Goal: Communication & Community: Share content

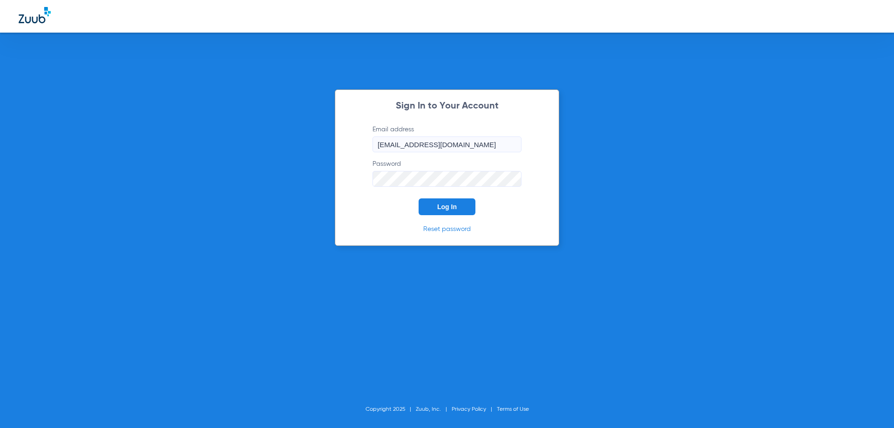
click at [446, 205] on span "Log In" at bounding box center [447, 206] width 20 height 7
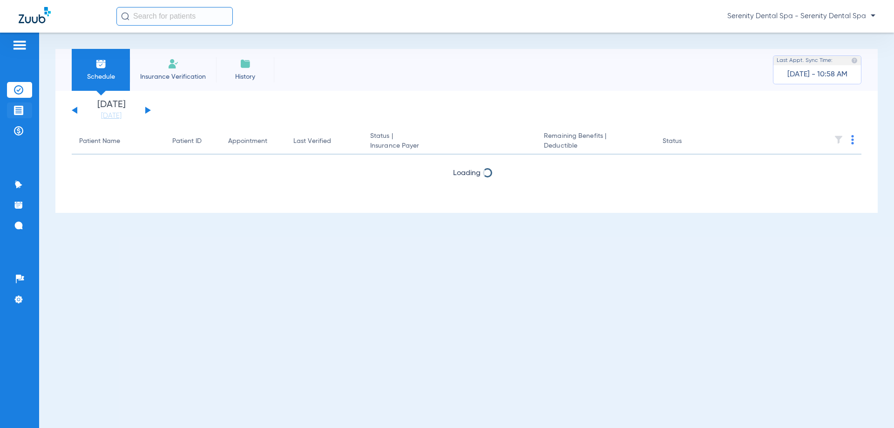
click at [21, 109] on img at bounding box center [18, 110] width 9 height 9
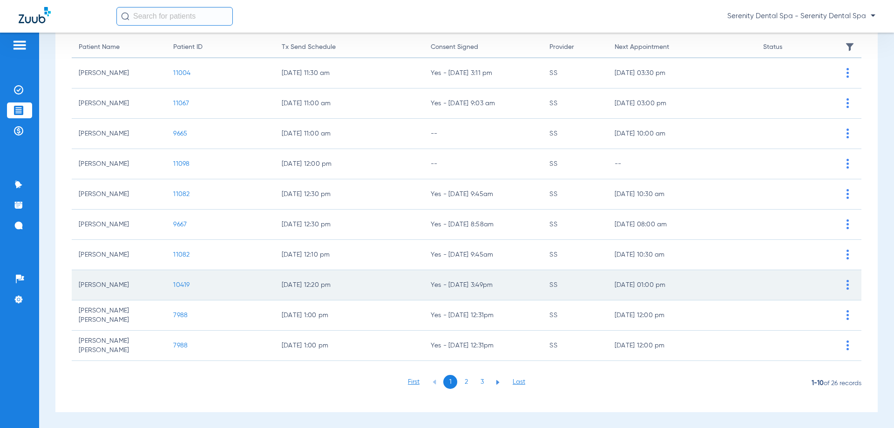
scroll to position [93, 0]
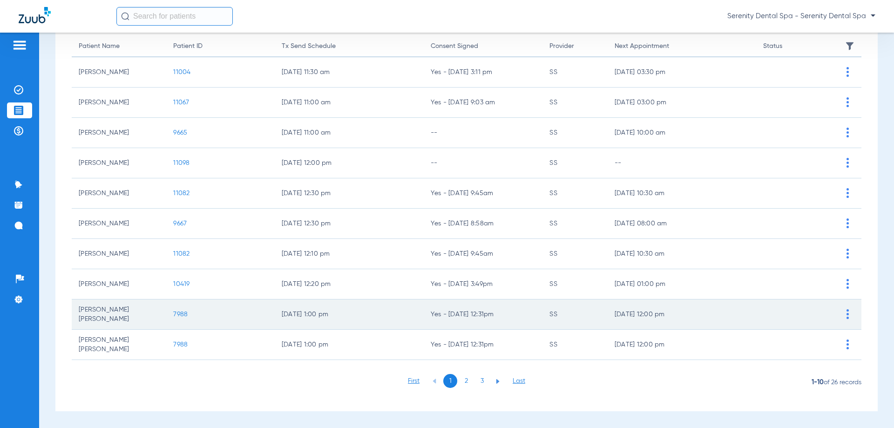
click at [181, 314] on span "7988" at bounding box center [180, 314] width 14 height 7
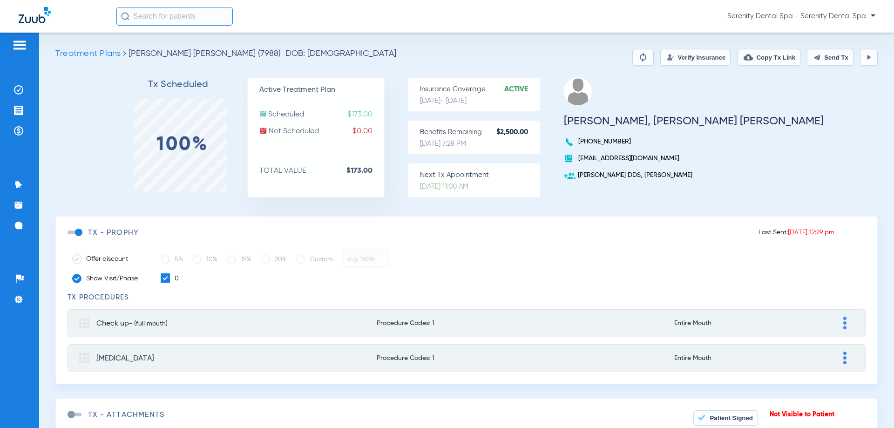
click at [833, 53] on button "Send Tx" at bounding box center [830, 57] width 47 height 17
click at [751, 57] on button "Copy Tx Link" at bounding box center [768, 57] width 63 height 17
drag, startPoint x: 818, startPoint y: 59, endPoint x: 771, endPoint y: 59, distance: 47.0
click at [816, 60] on button "Send Tx" at bounding box center [830, 57] width 47 height 17
click at [753, 55] on button "Copy Tx Link" at bounding box center [768, 57] width 63 height 17
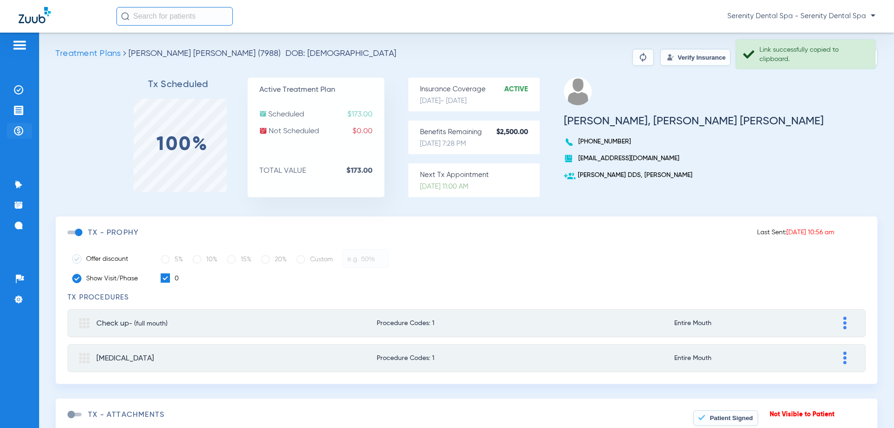
click at [24, 133] on li "Payments & A/R" at bounding box center [19, 131] width 25 height 16
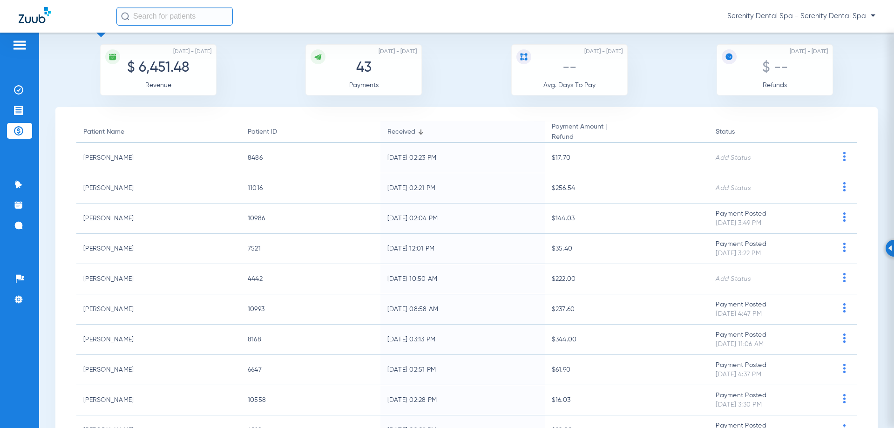
scroll to position [47, 0]
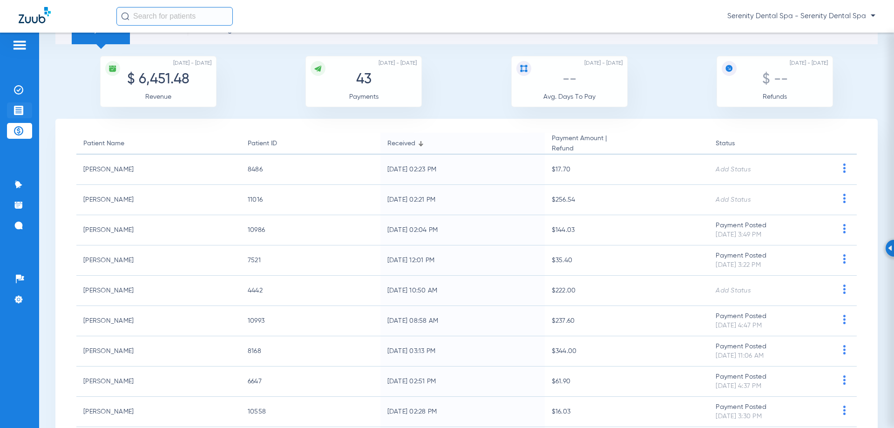
click at [21, 110] on img at bounding box center [18, 110] width 9 height 9
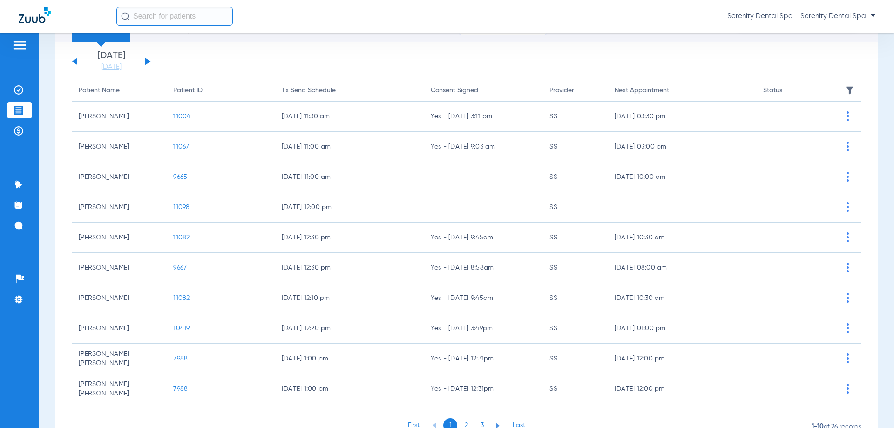
scroll to position [93, 0]
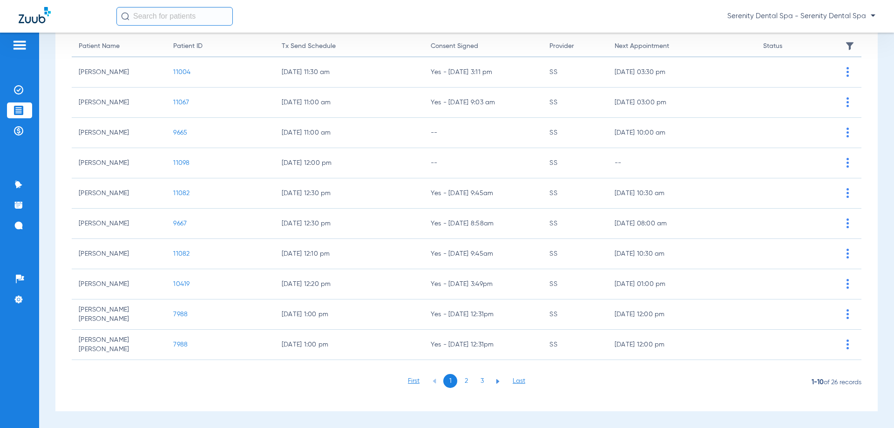
click at [480, 382] on li "3" at bounding box center [482, 381] width 14 height 14
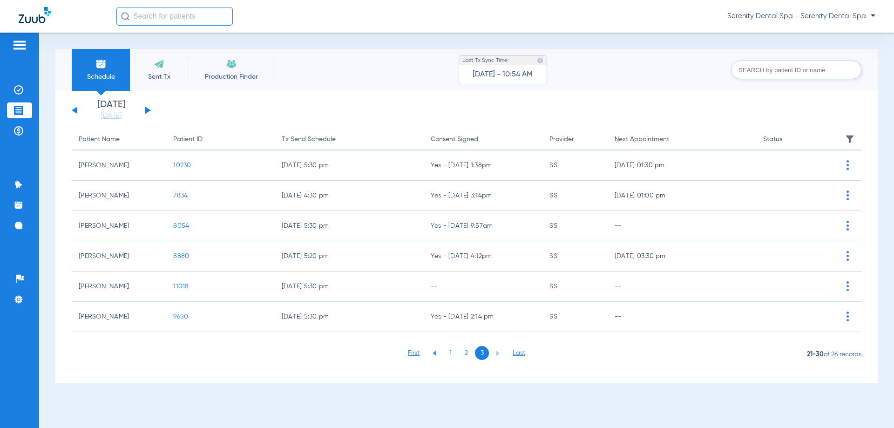
click at [462, 351] on li "2" at bounding box center [466, 353] width 14 height 14
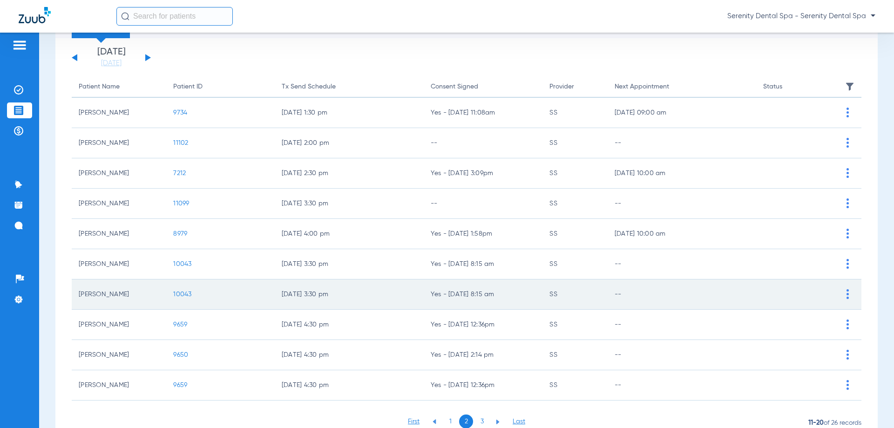
scroll to position [93, 0]
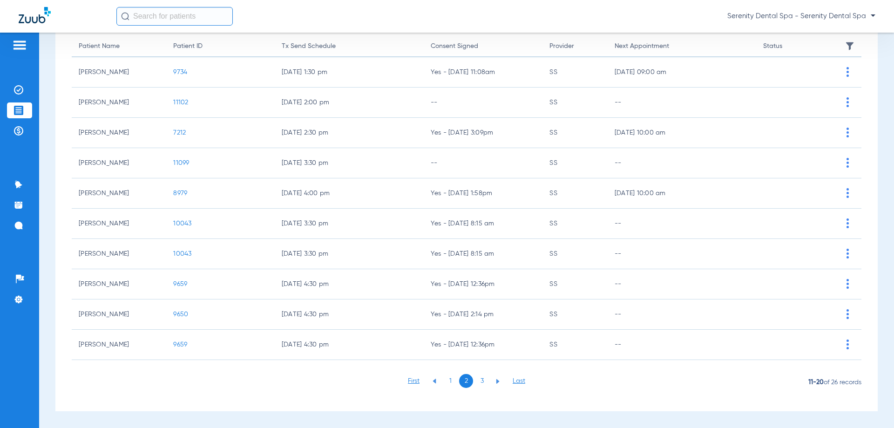
click at [444, 380] on li "1" at bounding box center [450, 381] width 14 height 14
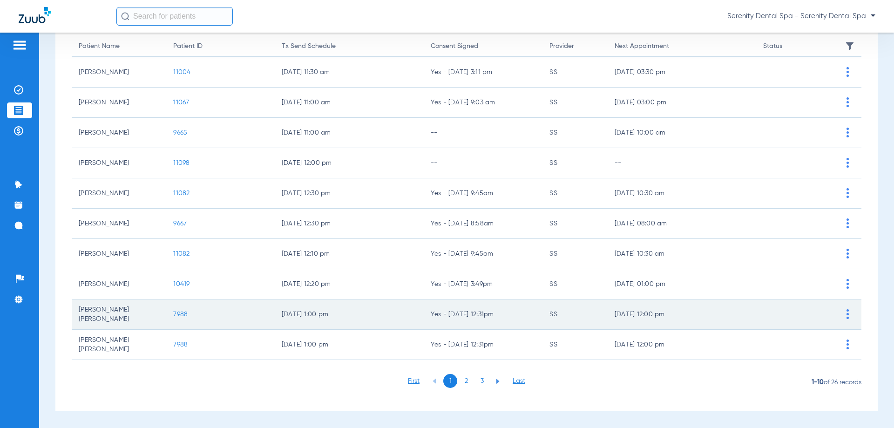
click at [179, 312] on span "7988" at bounding box center [180, 314] width 14 height 7
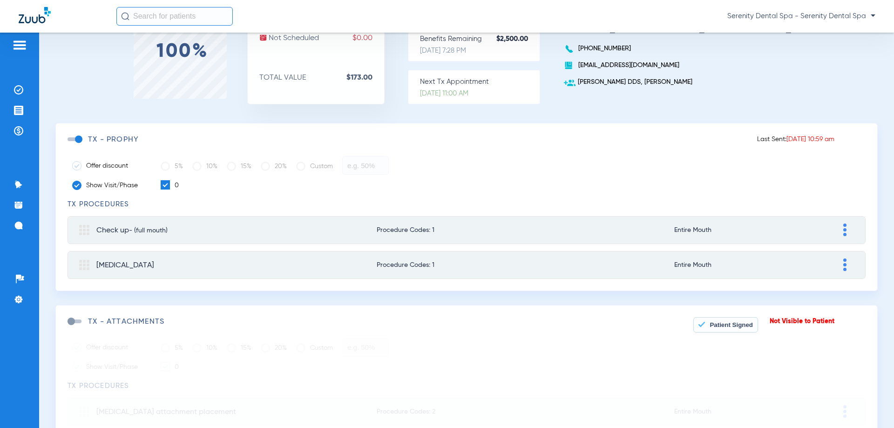
scroll to position [47, 0]
